Goal: Find specific page/section: Find specific page/section

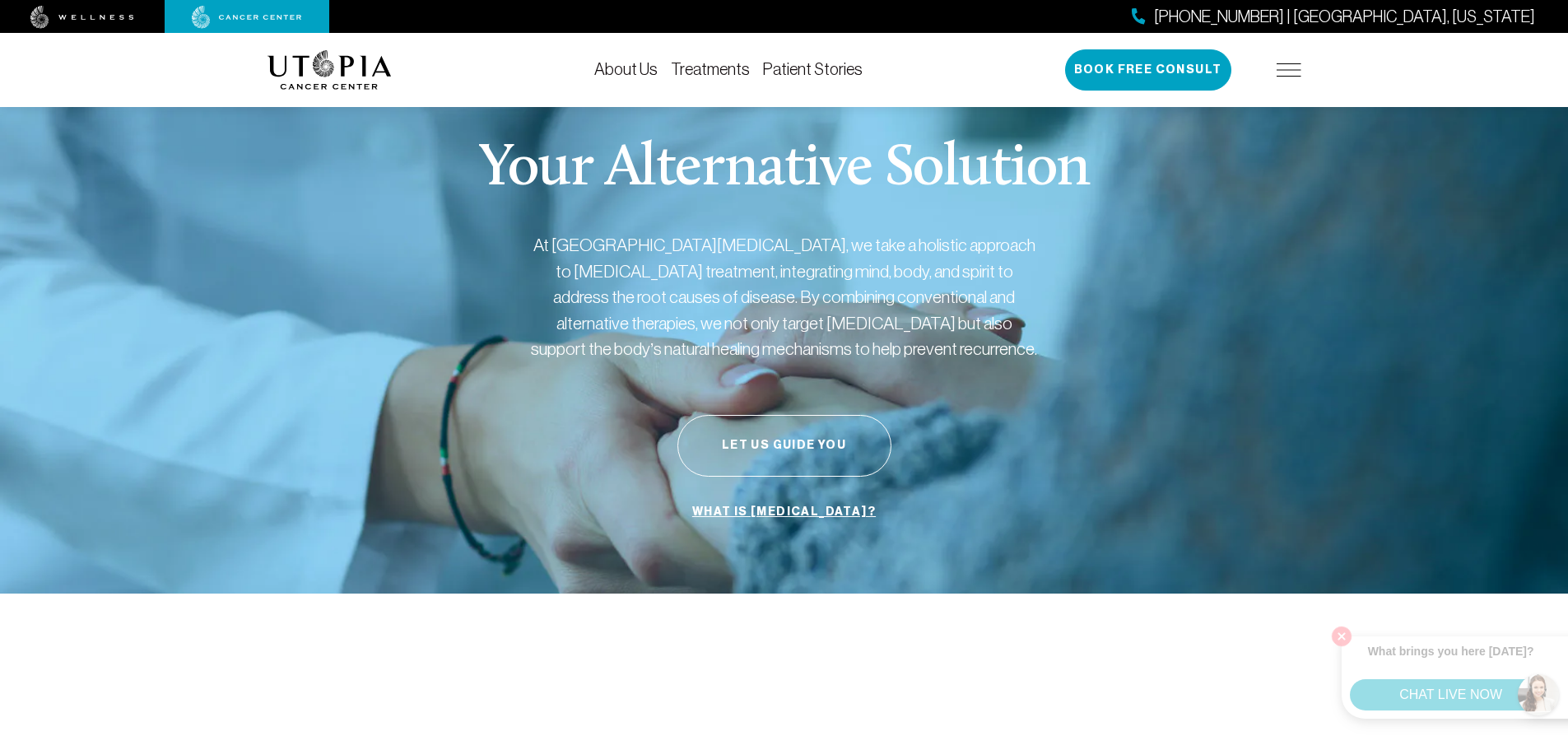
click at [623, 65] on link "About Us" at bounding box center [625, 69] width 63 height 18
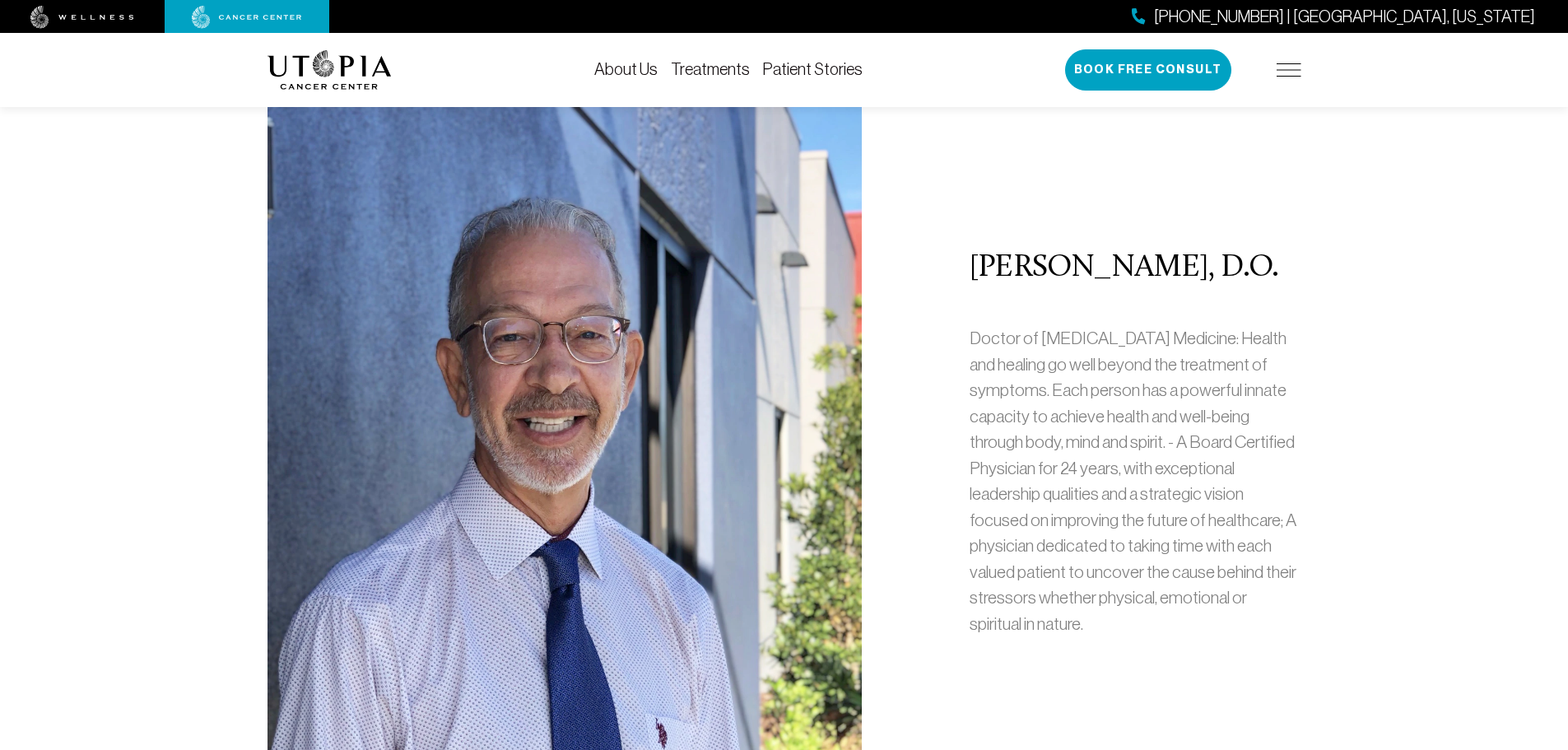
scroll to position [658, 0]
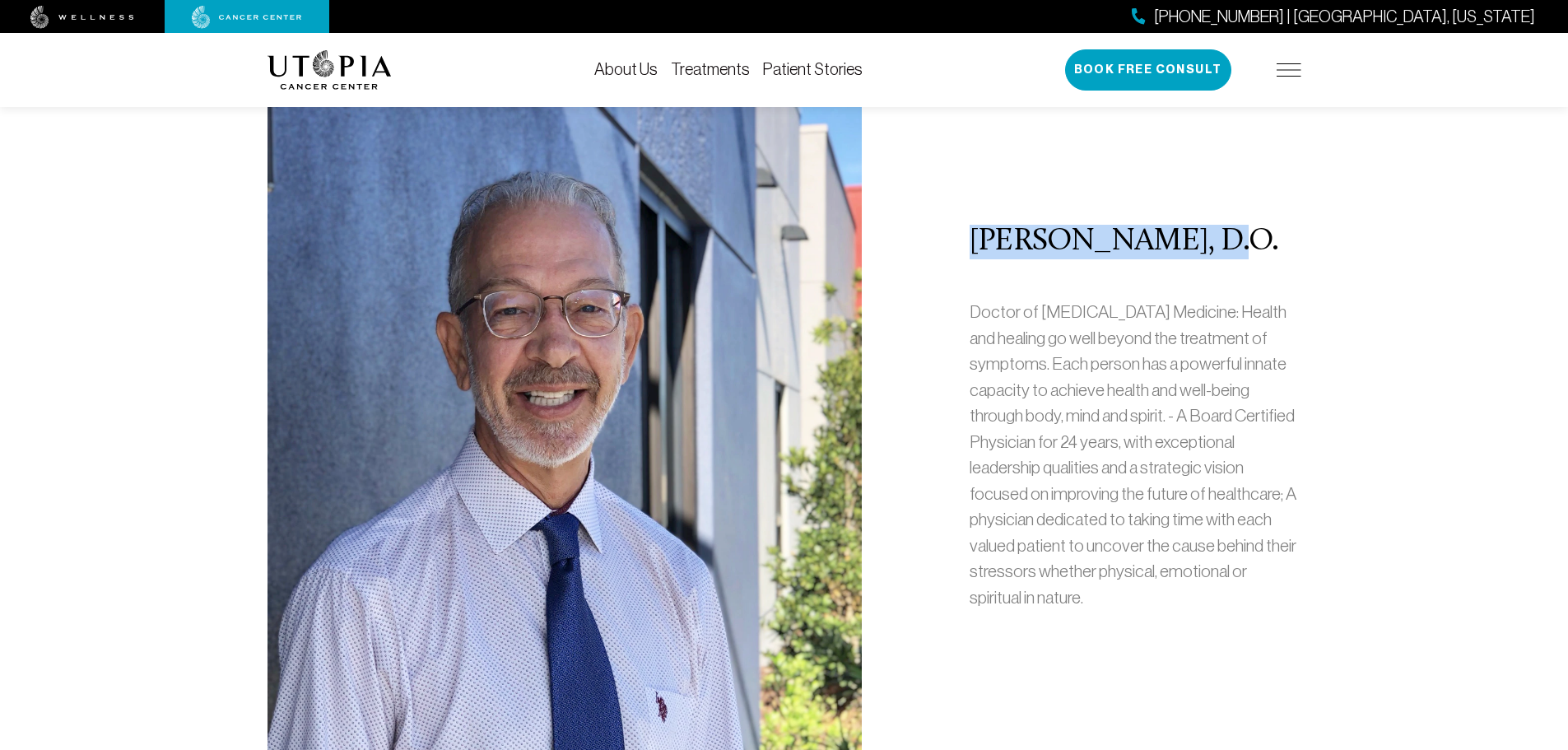
drag, startPoint x: 1196, startPoint y: 234, endPoint x: 976, endPoint y: 224, distance: 220.2
click at [976, 224] on h2 "[PERSON_NAME], D.O." at bounding box center [1135, 241] width 332 height 34
copy h2 "[PERSON_NAME]"
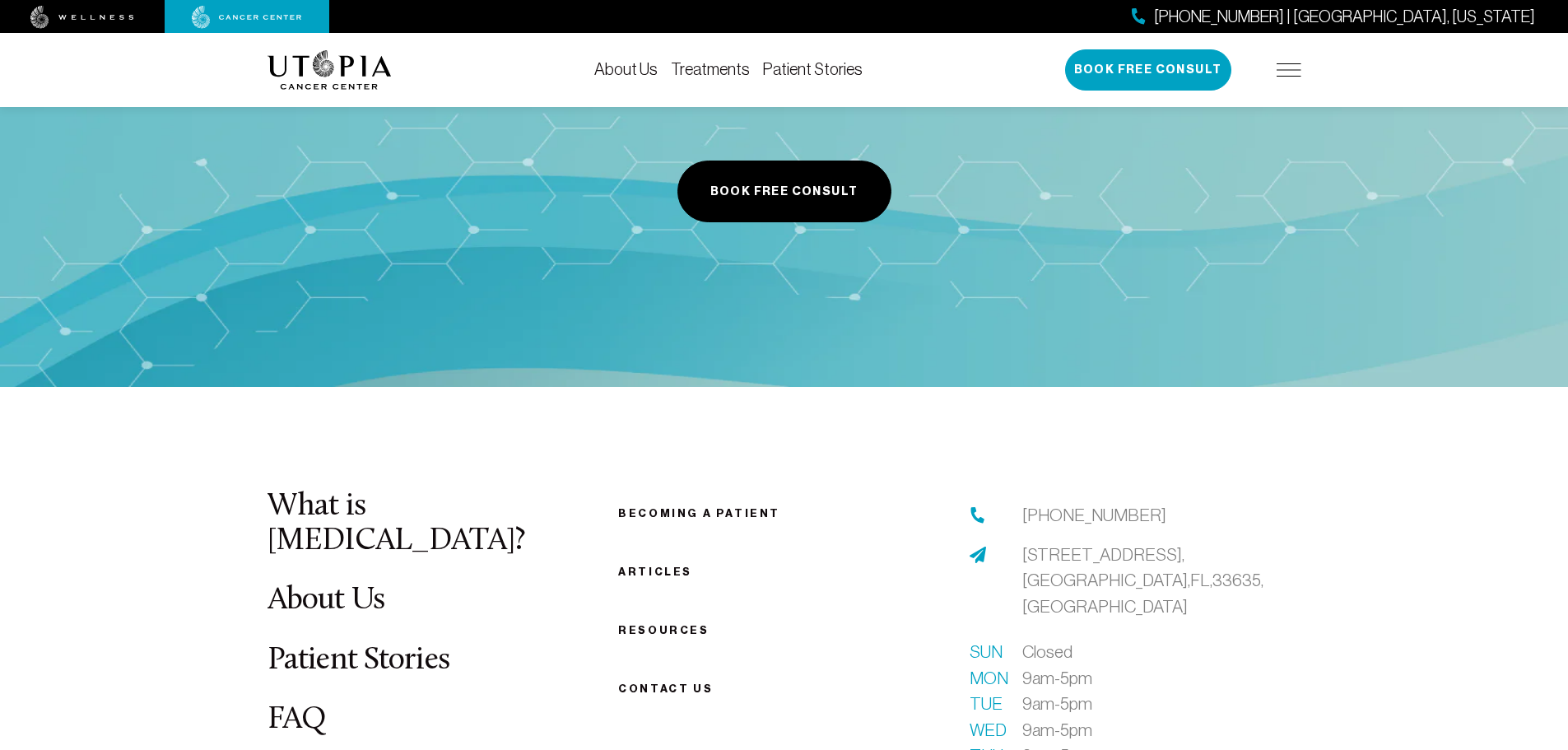
scroll to position [8317, 0]
